Goal: Check status: Check status

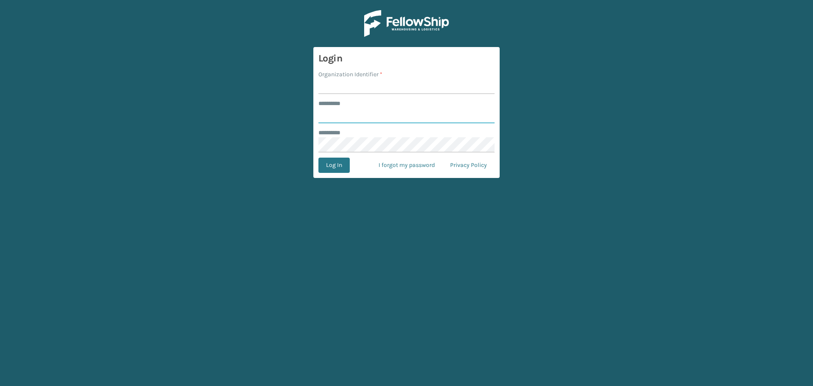
type input "*****"
type input "lifepro"
click at [345, 164] on button "Log In" at bounding box center [334, 165] width 31 height 15
type input "*****"
type input "lifepro"
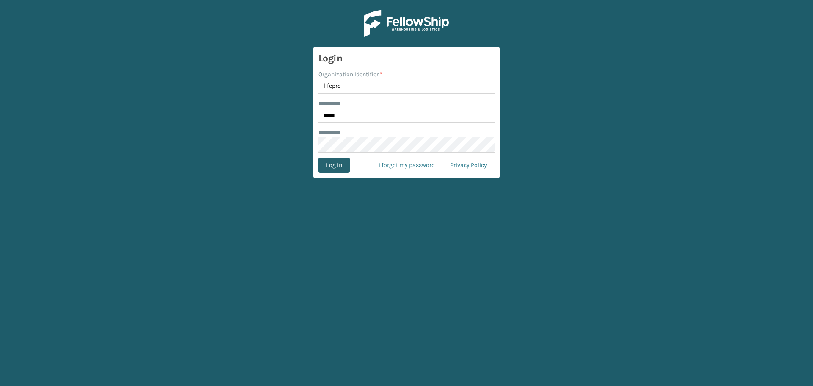
click at [329, 172] on button "Log In" at bounding box center [334, 165] width 31 height 15
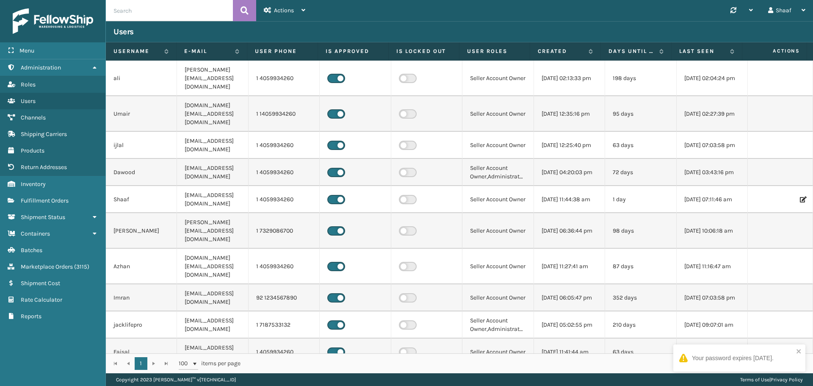
click at [145, 14] on input "text" at bounding box center [169, 10] width 127 height 21
paste input "7233351"
type input "7233351"
click at [244, 12] on icon at bounding box center [245, 10] width 8 height 13
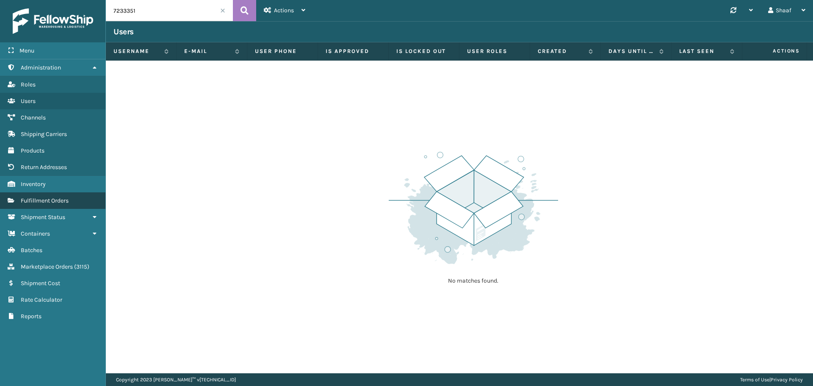
click at [44, 202] on span "Fulfillment Orders" at bounding box center [45, 200] width 48 height 7
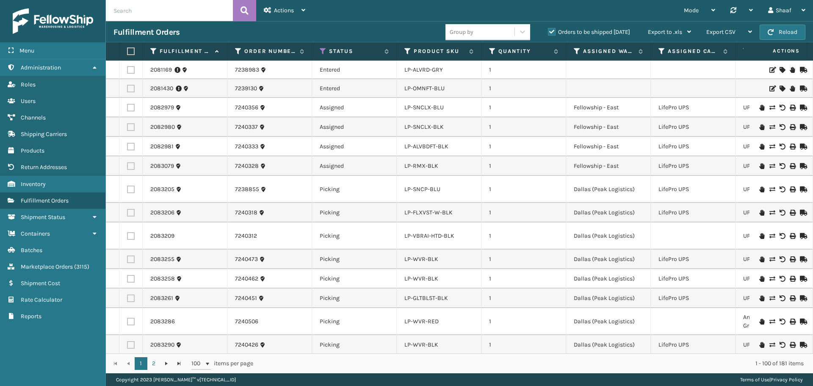
click at [165, 12] on input "text" at bounding box center [169, 10] width 127 height 21
paste input "7233351"
type input "7233351"
click at [243, 14] on icon at bounding box center [245, 10] width 8 height 13
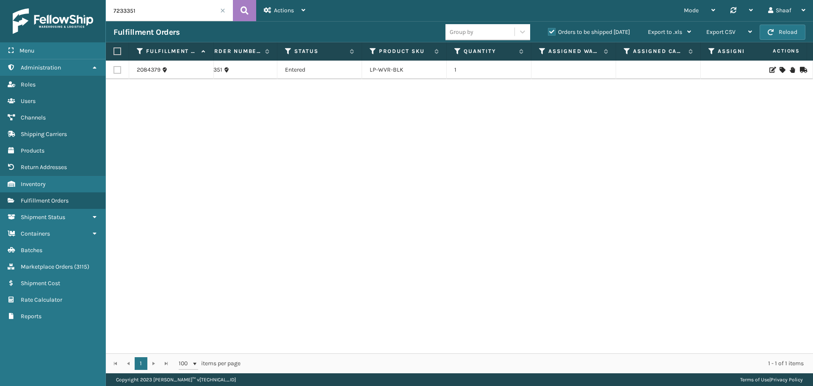
scroll to position [0, 17]
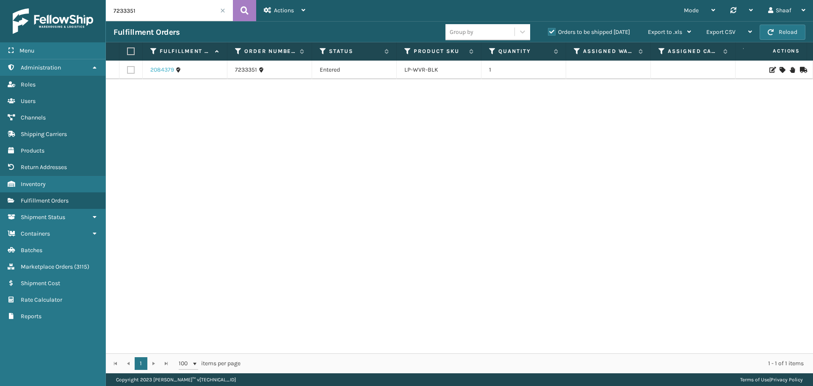
click at [163, 69] on link "2084379" at bounding box center [162, 70] width 24 height 8
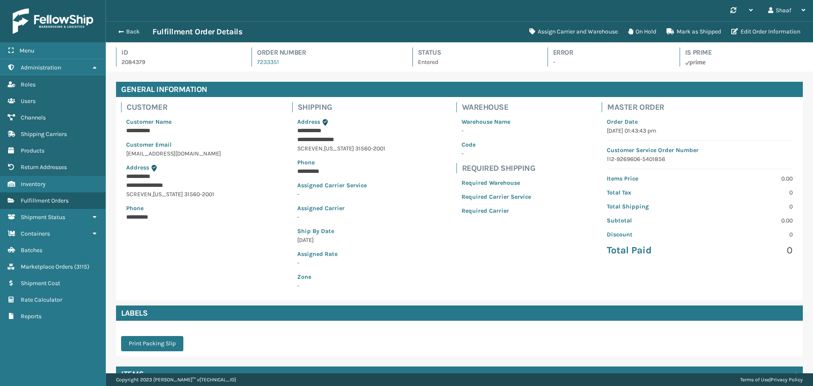
scroll to position [42336, 41649]
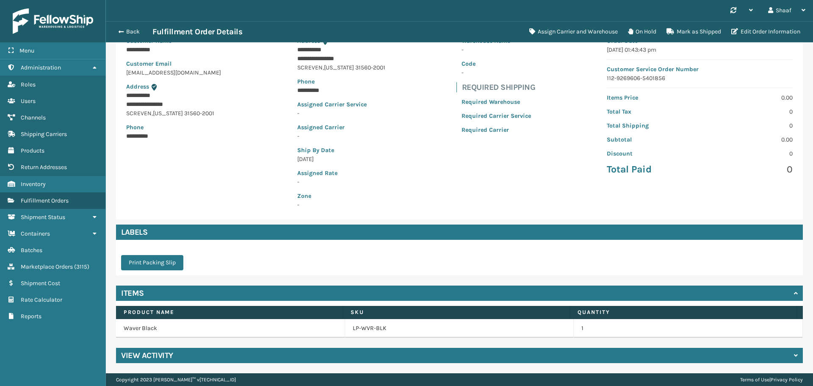
click at [794, 357] on icon at bounding box center [796, 355] width 4 height 6
